Goal: Task Accomplishment & Management: Use online tool/utility

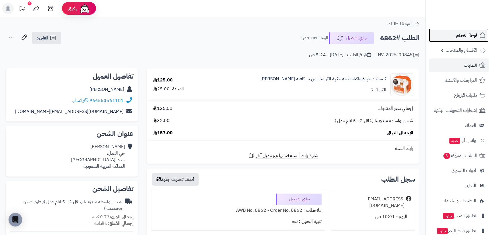
click at [468, 35] on span "لوحة التحكم" at bounding box center [466, 35] width 21 height 8
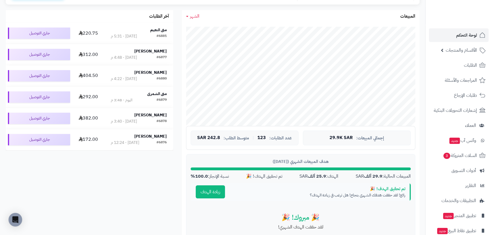
scroll to position [103, 0]
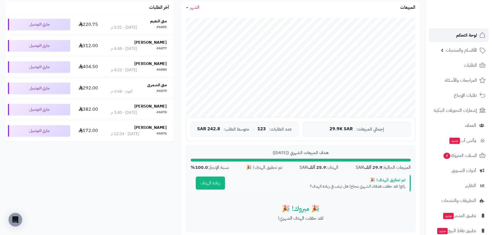
click at [469, 34] on span "لوحة التحكم" at bounding box center [466, 35] width 21 height 8
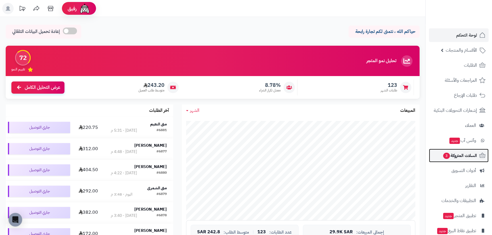
click at [459, 158] on span "السلات المتروكة 3" at bounding box center [459, 156] width 34 height 8
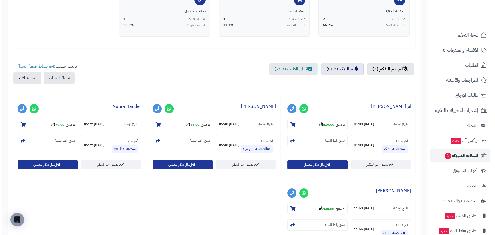
scroll to position [155, 0]
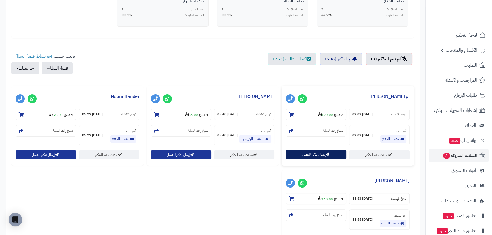
click at [305, 155] on button "إرسال تذكير للعميل" at bounding box center [316, 154] width 60 height 9
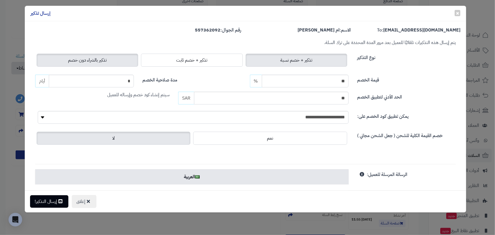
click at [85, 55] on label "تذكير بالشراء دون خصم" at bounding box center [88, 60] width 102 height 13
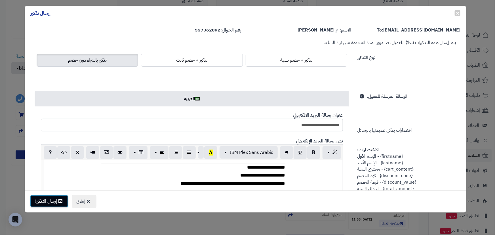
click at [54, 200] on button "إرسال التذكير!" at bounding box center [49, 201] width 38 height 12
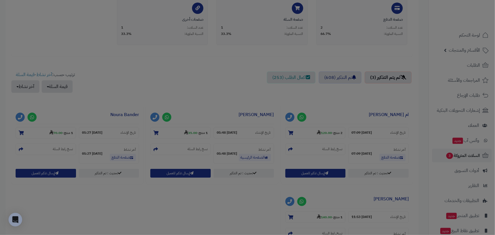
scroll to position [173, 0]
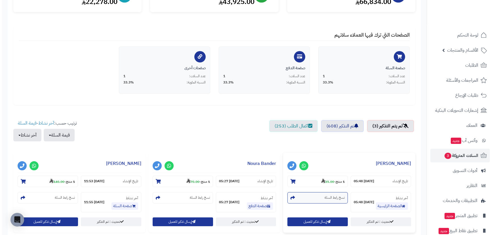
scroll to position [103, 0]
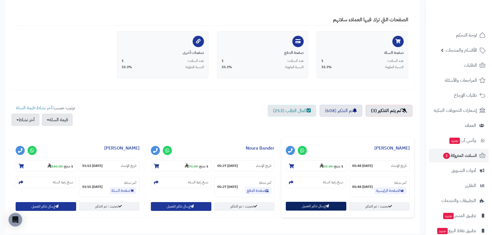
click at [310, 205] on button "إرسال تذكير للعميل" at bounding box center [316, 206] width 60 height 9
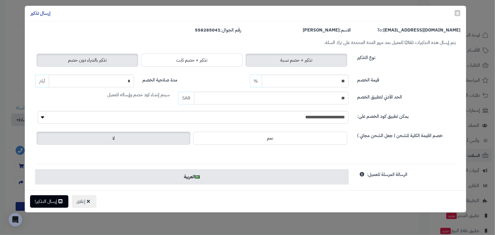
drag, startPoint x: 78, startPoint y: 62, endPoint x: 52, endPoint y: 155, distance: 96.3
click at [78, 63] on span "تذكير بالشراء دون خصم" at bounding box center [87, 60] width 39 height 7
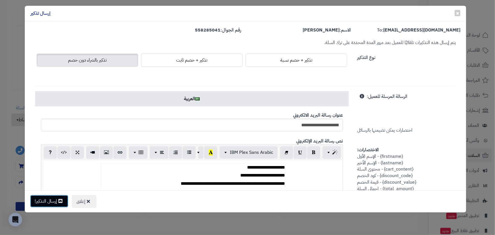
click at [57, 202] on button "إرسال التذكير!" at bounding box center [49, 201] width 38 height 12
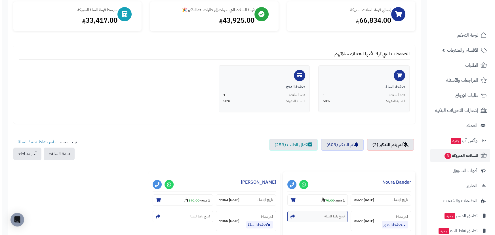
scroll to position [129, 0]
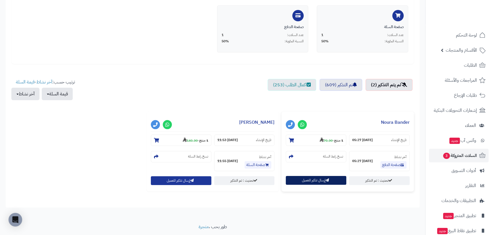
click at [309, 179] on button "إرسال تذكير للعميل" at bounding box center [316, 180] width 60 height 9
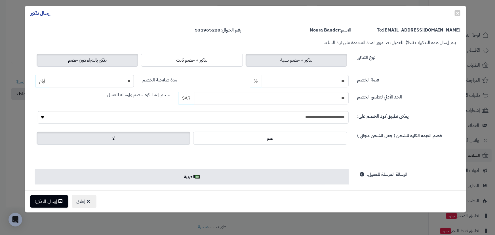
click at [65, 56] on label "تذكير بالشراء دون خصم" at bounding box center [88, 60] width 102 height 13
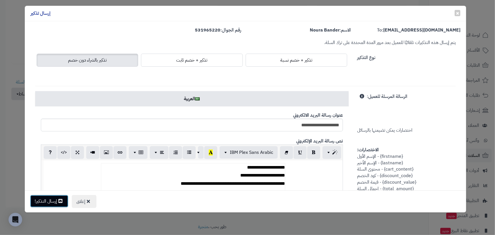
click at [51, 204] on button "إرسال التذكير!" at bounding box center [49, 201] width 38 height 12
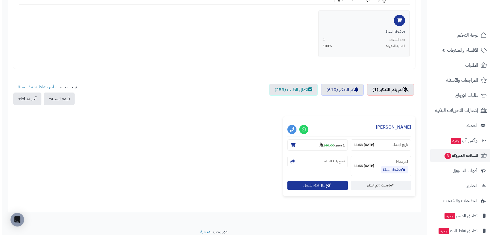
scroll to position [129, 0]
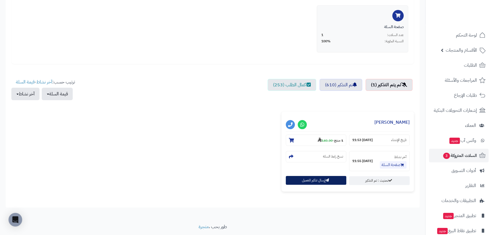
click at [315, 179] on button "إرسال تذكير للعميل" at bounding box center [316, 180] width 60 height 9
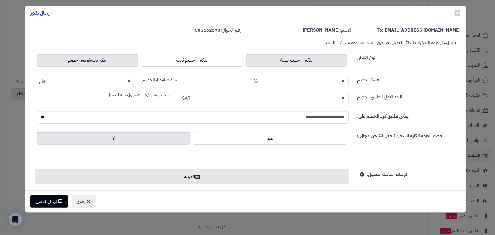
click at [96, 55] on label "تذكير بالشراء دون خصم" at bounding box center [88, 60] width 102 height 13
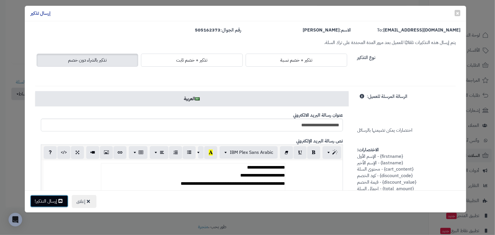
click at [54, 198] on button "إرسال التذكير!" at bounding box center [49, 201] width 38 height 12
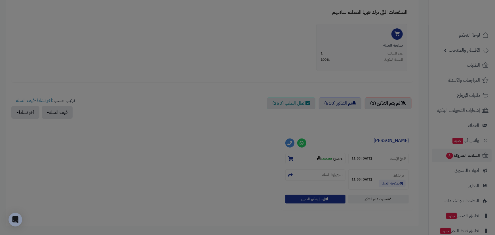
scroll to position [147, 0]
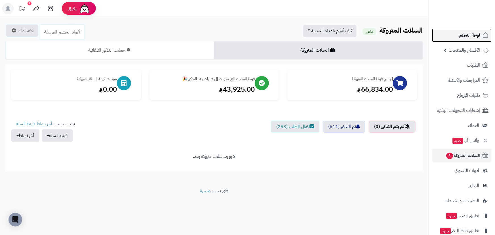
click at [464, 36] on span "لوحة التحكم" at bounding box center [470, 35] width 21 height 8
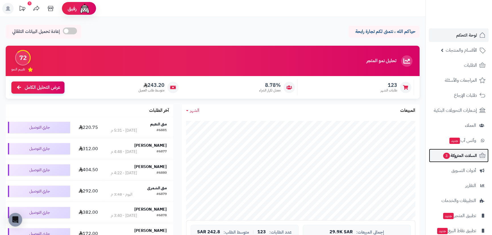
click at [475, 159] on span "السلات المتروكة 3" at bounding box center [459, 156] width 34 height 8
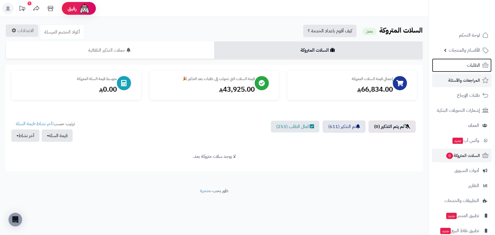
drag, startPoint x: 439, startPoint y: 69, endPoint x: 437, endPoint y: 74, distance: 5.0
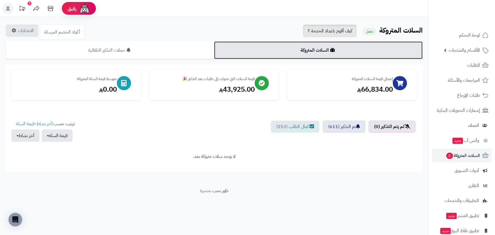
drag, startPoint x: 437, startPoint y: 74, endPoint x: 349, endPoint y: 34, distance: 96.8
click at [400, 49] on link "السلات المتروكة" at bounding box center [318, 50] width 209 height 18
